Goal: Task Accomplishment & Management: Use online tool/utility

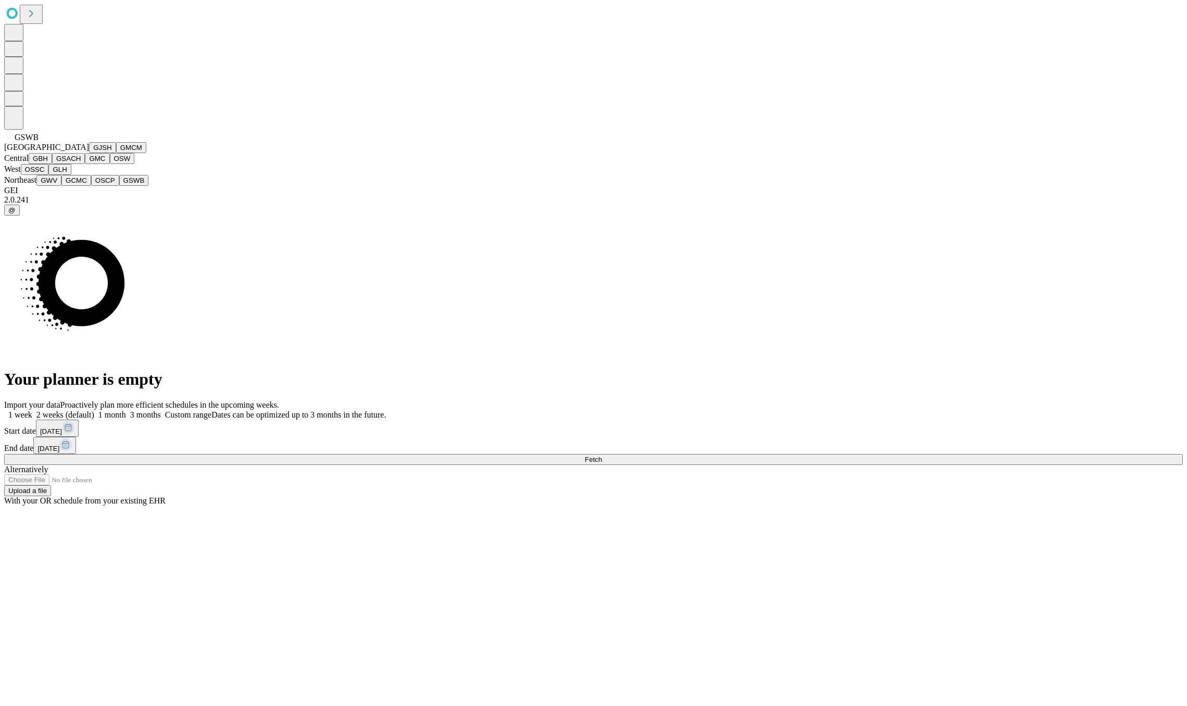
click at [85, 164] on button "GMC" at bounding box center [97, 158] width 24 height 11
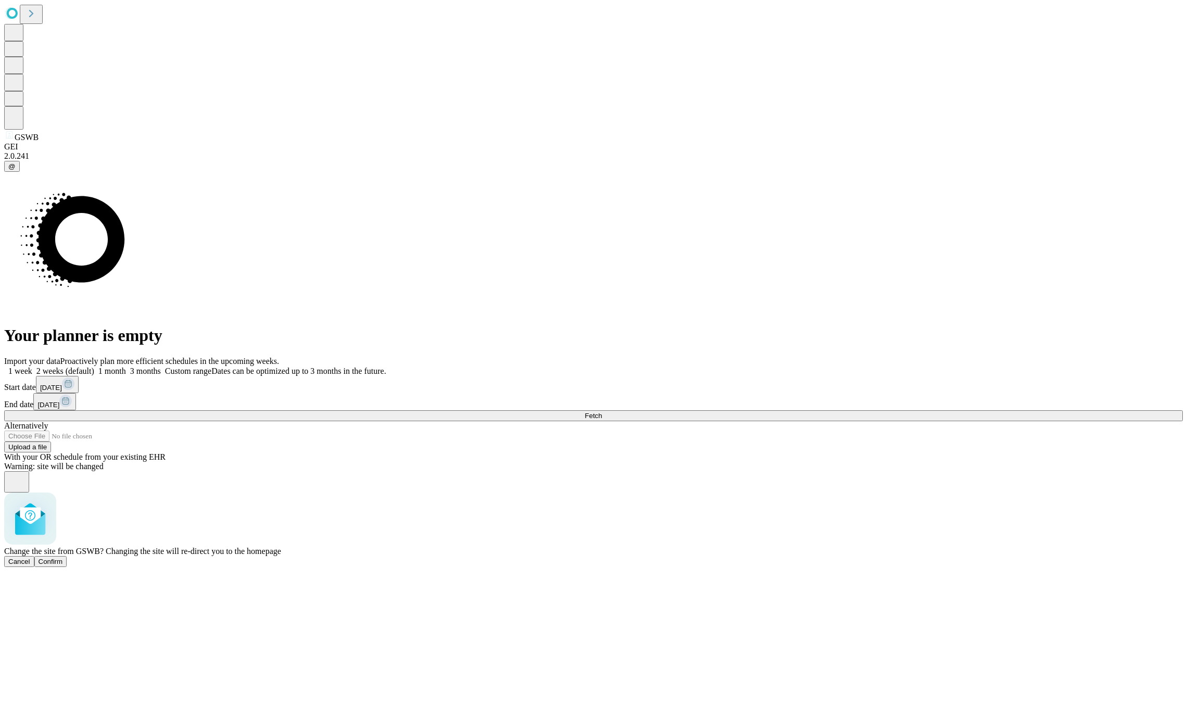
click at [63, 558] on span "Confirm" at bounding box center [51, 562] width 24 height 8
click at [79, 393] on button "[DATE]" at bounding box center [57, 384] width 43 height 17
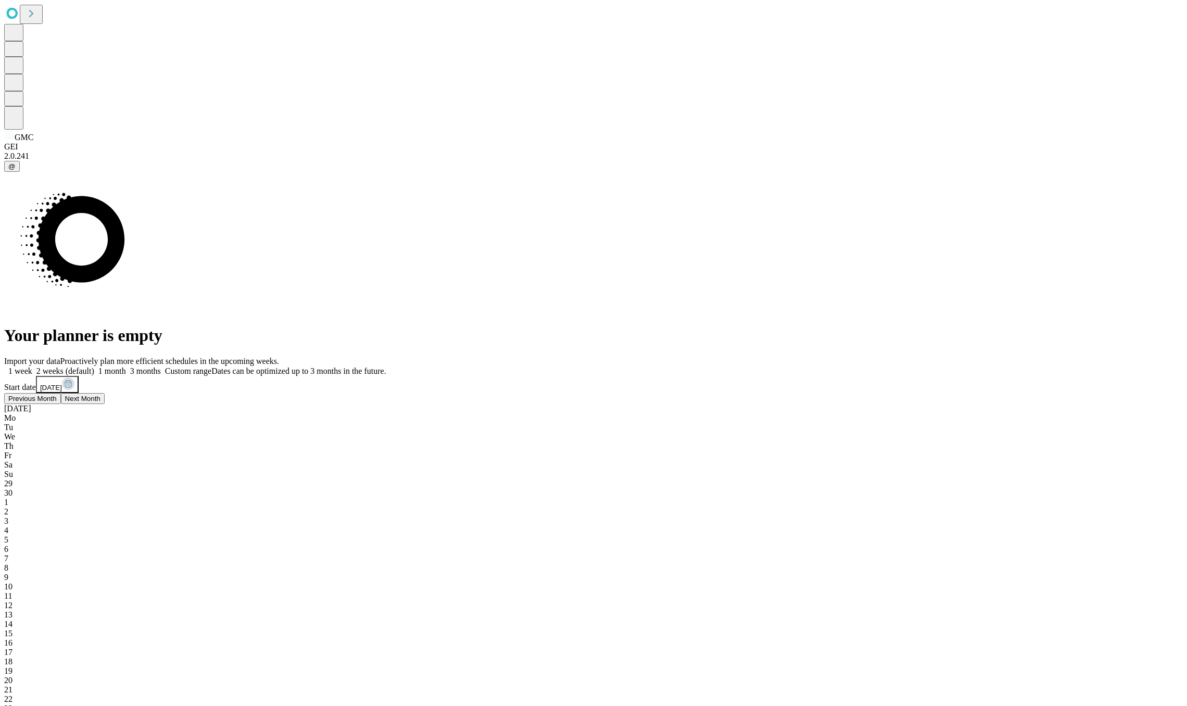
click at [863, 479] on div "29" at bounding box center [593, 483] width 1179 height 9
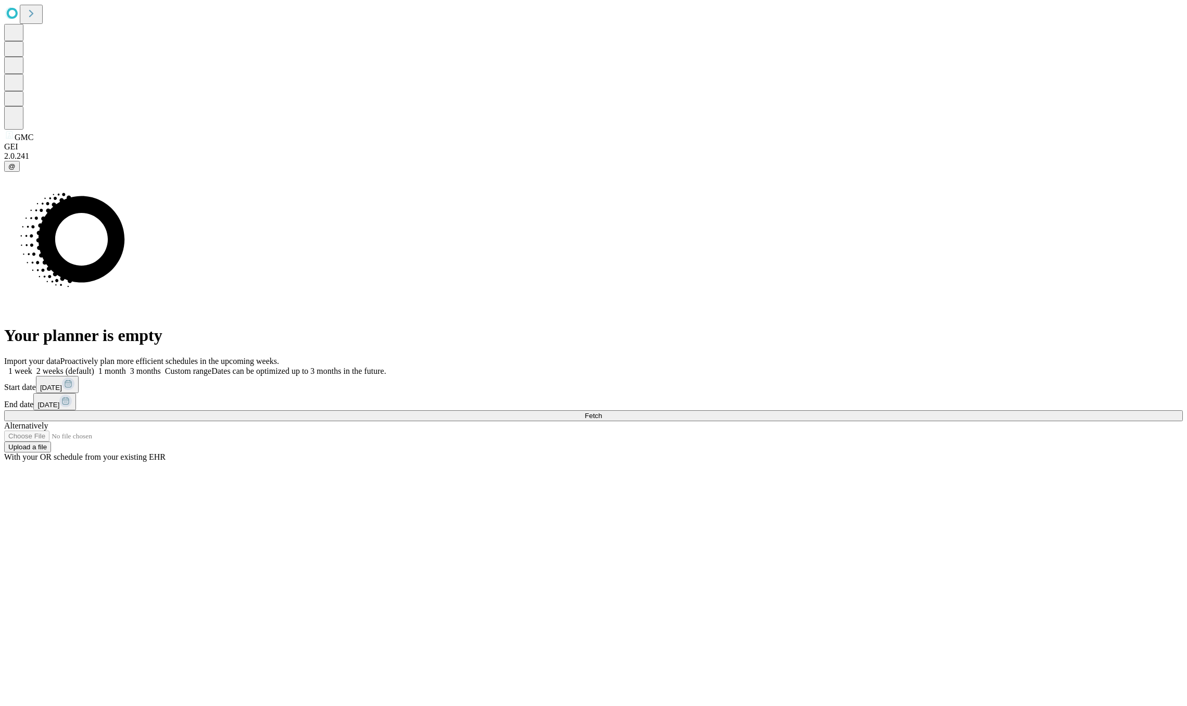
click at [792, 462] on div "Import your data Proactively plan more efficient schedules in the upcoming week…" at bounding box center [593, 409] width 1179 height 105
click at [869, 421] on button "Fetch" at bounding box center [593, 415] width 1179 height 11
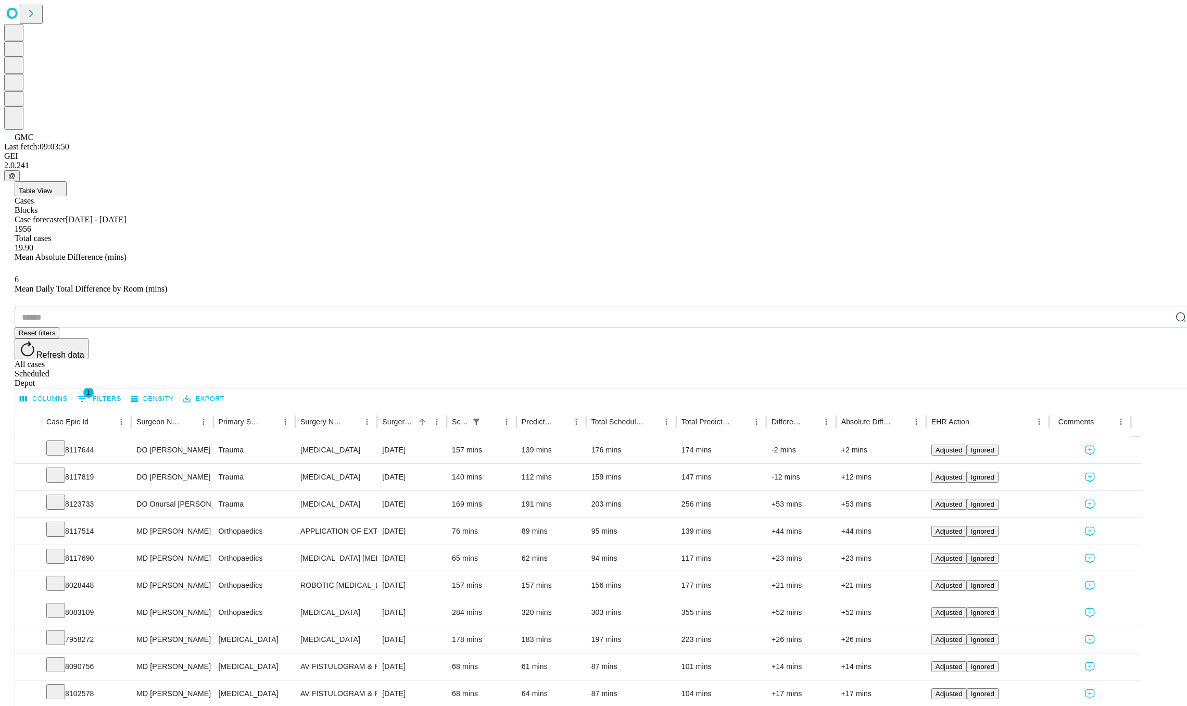
click at [96, 307] on input "text" at bounding box center [593, 317] width 1157 height 21
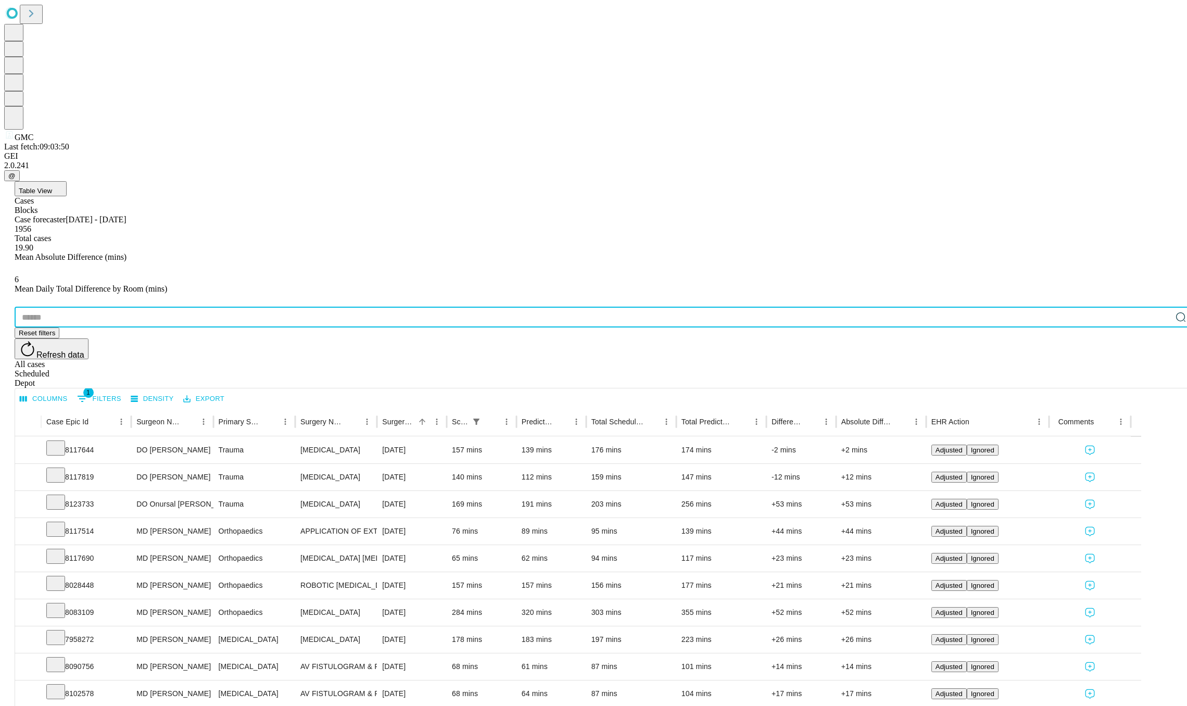
paste input "*******"
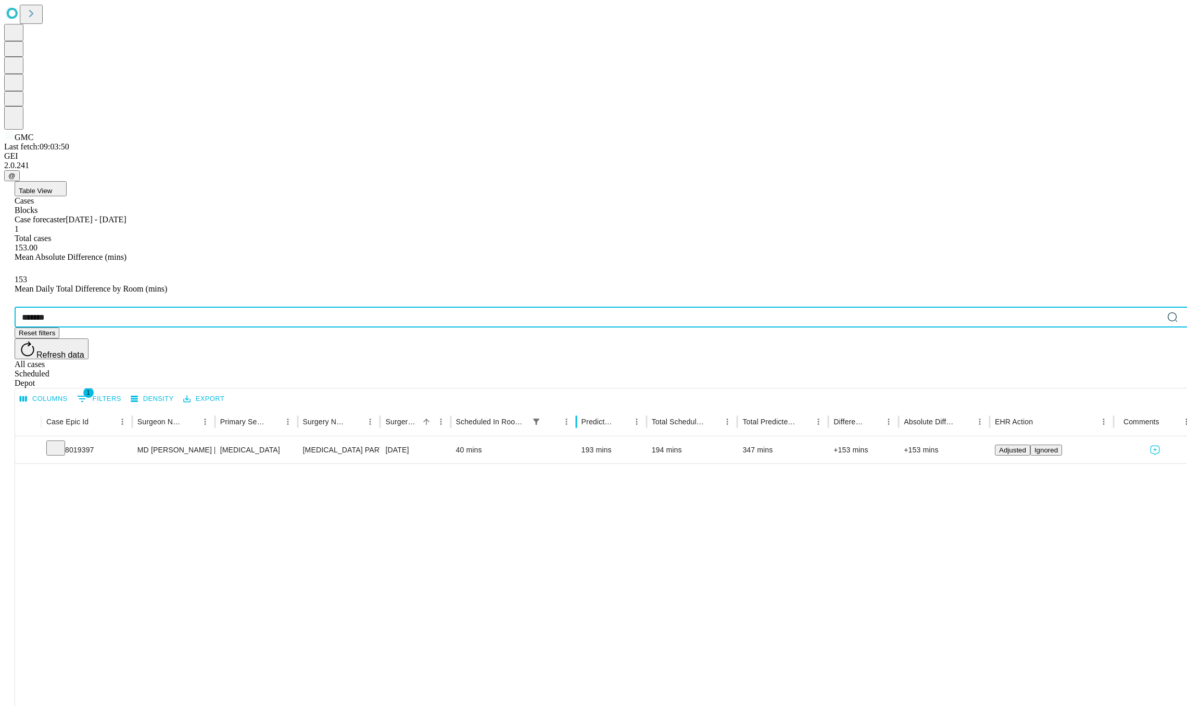
drag, startPoint x: 556, startPoint y: 217, endPoint x: 611, endPoint y: 213, distance: 55.3
click at [579, 407] on div at bounding box center [576, 421] width 5 height 29
drag, startPoint x: 657, startPoint y: 215, endPoint x: 709, endPoint y: 214, distance: 52.6
click at [676, 407] on div at bounding box center [673, 421] width 5 height 29
type input "*******"
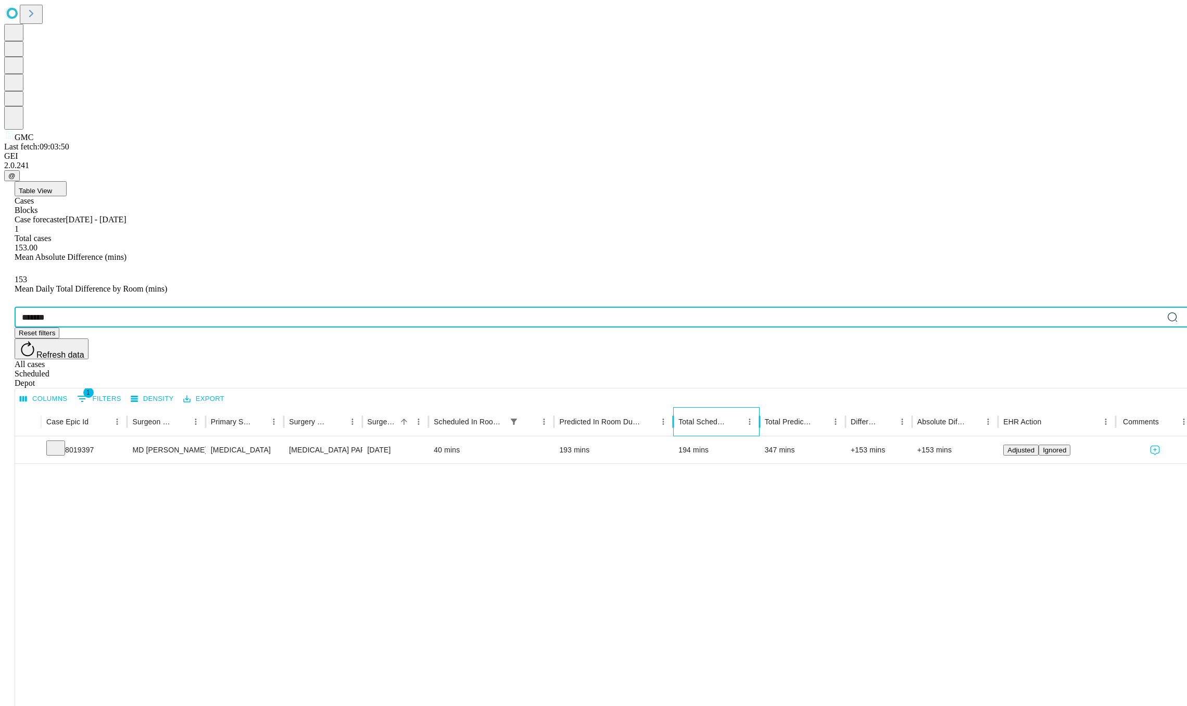
click at [709, 418] on div "Total Scheduled Duration" at bounding box center [702, 422] width 48 height 8
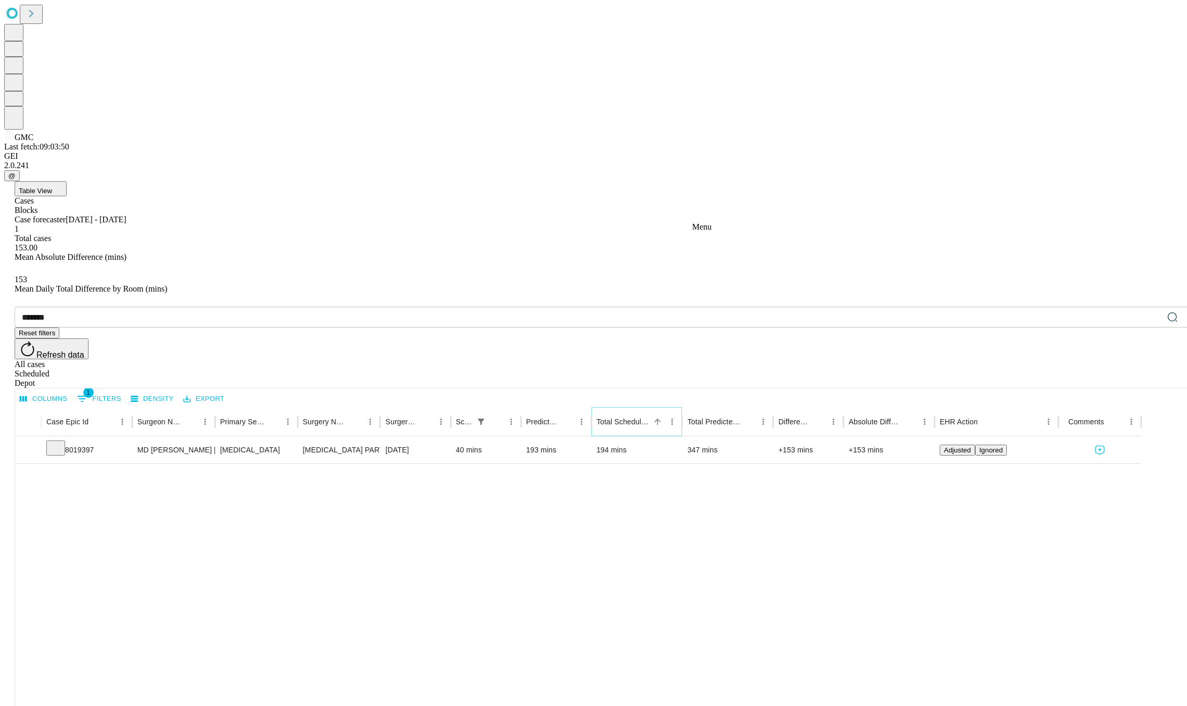
click at [677, 417] on icon "Menu" at bounding box center [671, 421] width 9 height 9
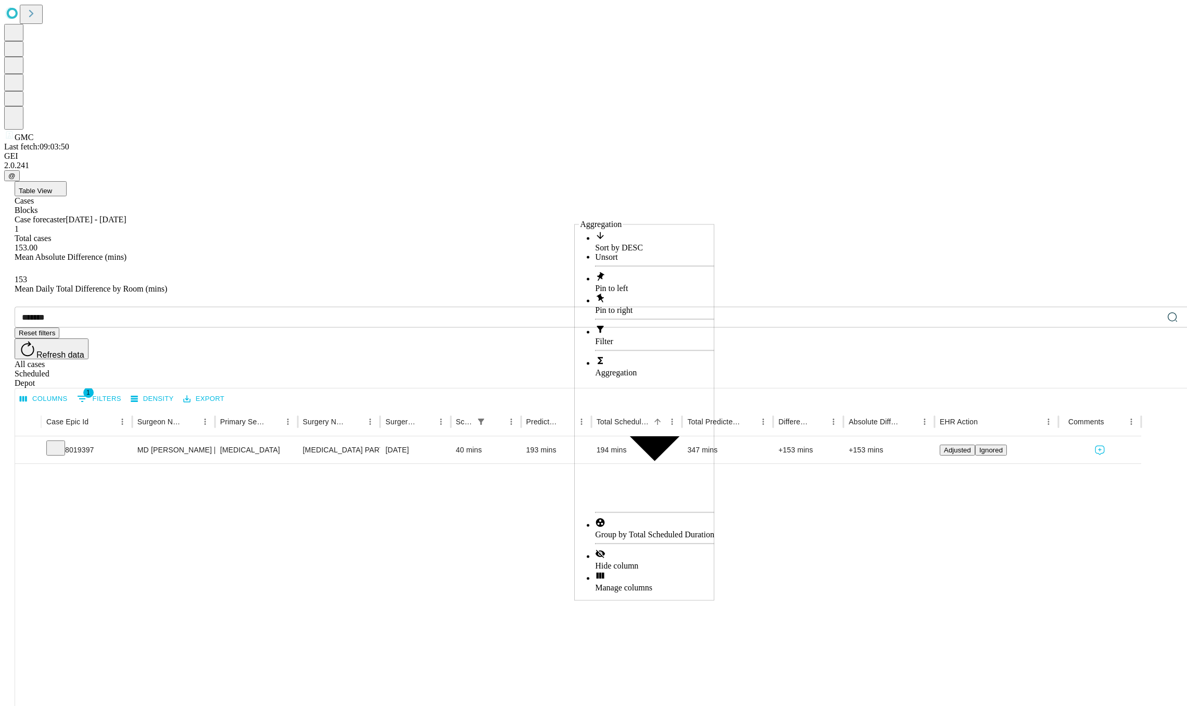
click at [796, 463] on div at bounding box center [578, 670] width 1126 height 414
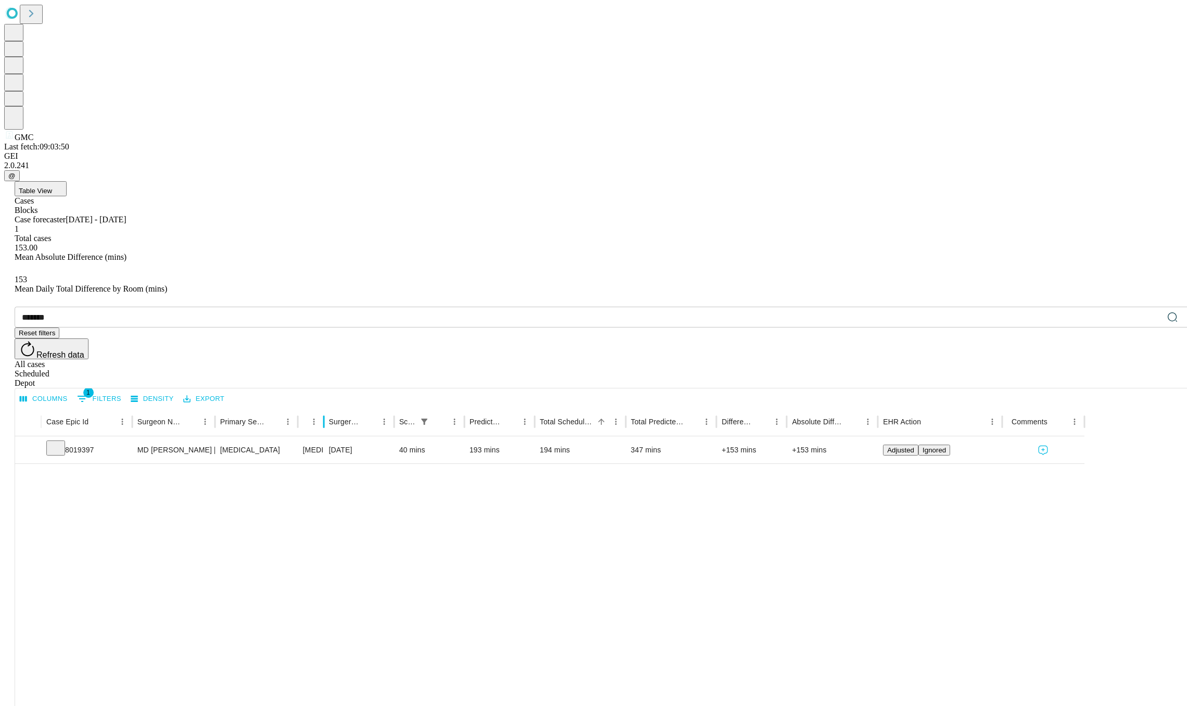
drag, startPoint x: 413, startPoint y: 214, endPoint x: 344, endPoint y: 227, distance: 69.8
click at [324, 407] on div "Surgery Name" at bounding box center [311, 421] width 26 height 29
